Goal: Task Accomplishment & Management: Manage account settings

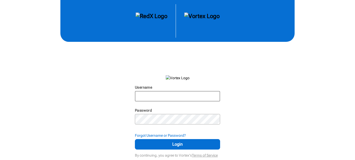
click at [164, 97] on input "Username" at bounding box center [177, 95] width 84 height 9
click at [144, 19] on img at bounding box center [152, 21] width 32 height 17
click at [144, 16] on img at bounding box center [152, 21] width 32 height 17
click at [158, 95] on input "Username" at bounding box center [177, 95] width 84 height 9
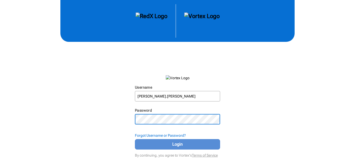
click at [184, 149] on button "Login" at bounding box center [177, 144] width 85 height 10
click at [185, 142] on span "Login" at bounding box center [177, 144] width 72 height 6
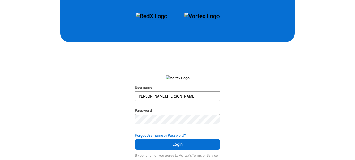
click at [176, 95] on input "[PERSON_NAME].[PERSON_NAME]" at bounding box center [177, 95] width 84 height 9
click at [176, 95] on input "[PERSON_NAME].[PERSON_NAME]@" at bounding box center [177, 95] width 84 height 9
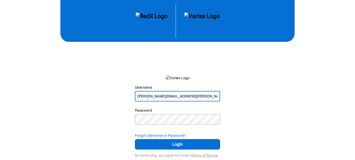
type input "[PERSON_NAME][EMAIL_ADDRESS][PERSON_NAME][DOMAIN_NAME]"
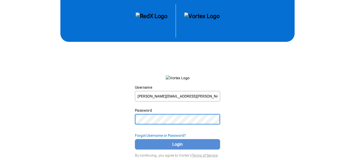
click at [184, 144] on span "Login" at bounding box center [177, 144] width 72 height 6
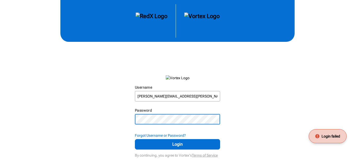
click at [126, 119] on div "Username [PERSON_NAME][EMAIL_ADDRESS][PERSON_NAME][DOMAIN_NAME] N/A Password N/…" at bounding box center [177, 79] width 355 height 159
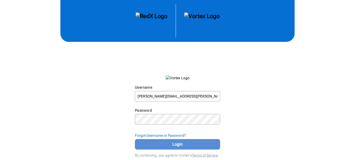
click at [181, 143] on span "Login" at bounding box center [177, 144] width 72 height 6
